Goal: Information Seeking & Learning: Learn about a topic

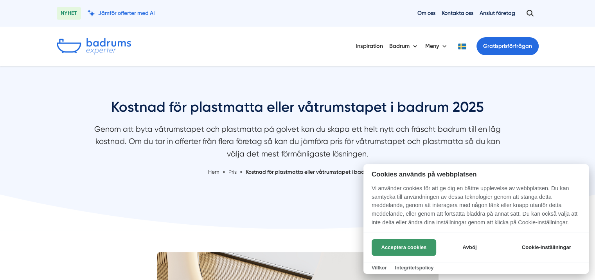
click at [412, 244] on button "Acceptera cookies" at bounding box center [404, 247] width 65 height 16
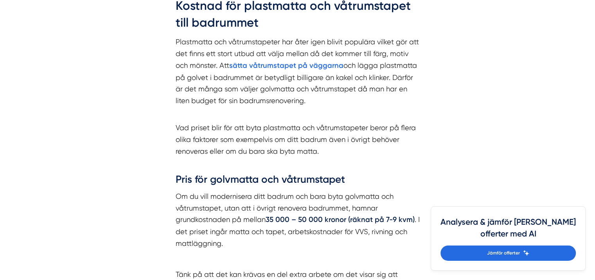
scroll to position [822, 0]
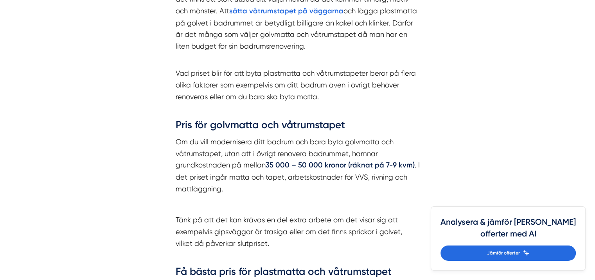
click at [285, 163] on strong "35 000 – 50 000 kronor (räknat på 7-9 kvm)" at bounding box center [340, 165] width 149 height 9
drag, startPoint x: 175, startPoint y: 167, endPoint x: 271, endPoint y: 169, distance: 95.9
click at [271, 169] on p "Om du vill modernisera ditt badrum och bara byta golvmatta och våtrumstapet, ut…" at bounding box center [298, 165] width 244 height 58
drag, startPoint x: 281, startPoint y: 169, endPoint x: 268, endPoint y: 166, distance: 13.5
click at [280, 169] on p "Om du vill modernisera ditt badrum och bara byta golvmatta och våtrumstapet, ut…" at bounding box center [298, 165] width 244 height 58
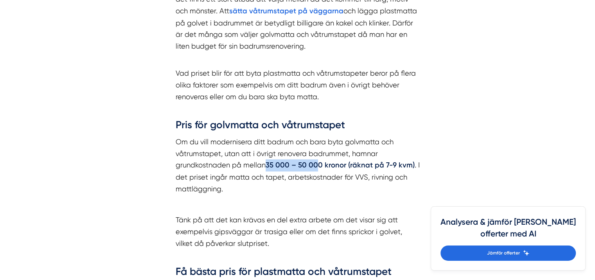
drag, startPoint x: 266, startPoint y: 165, endPoint x: 272, endPoint y: 170, distance: 7.6
click at [314, 165] on p "Om du vill modernisera ditt badrum och bara byta golvmatta och våtrumstapet, ut…" at bounding box center [298, 165] width 244 height 58
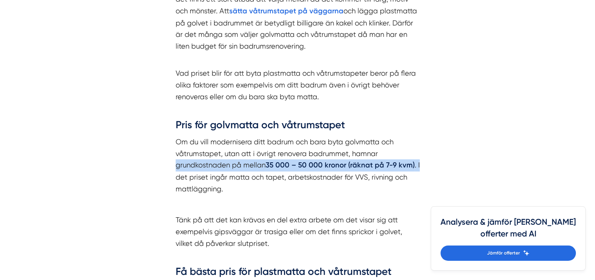
drag, startPoint x: 176, startPoint y: 164, endPoint x: 421, endPoint y: 167, distance: 245.1
click at [421, 167] on div "Kostnad för plastmatta och våtrumstapet till badrummet Plastmatta och våtrumsta…" at bounding box center [298, 177] width 282 height 493
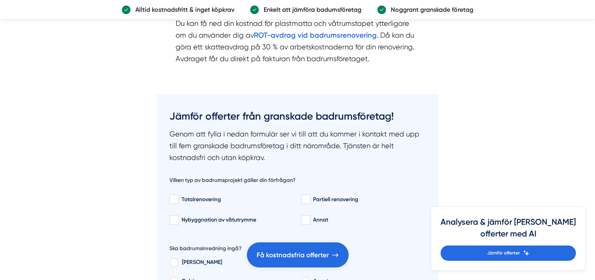
scroll to position [1253, 0]
